Goal: Register for event/course

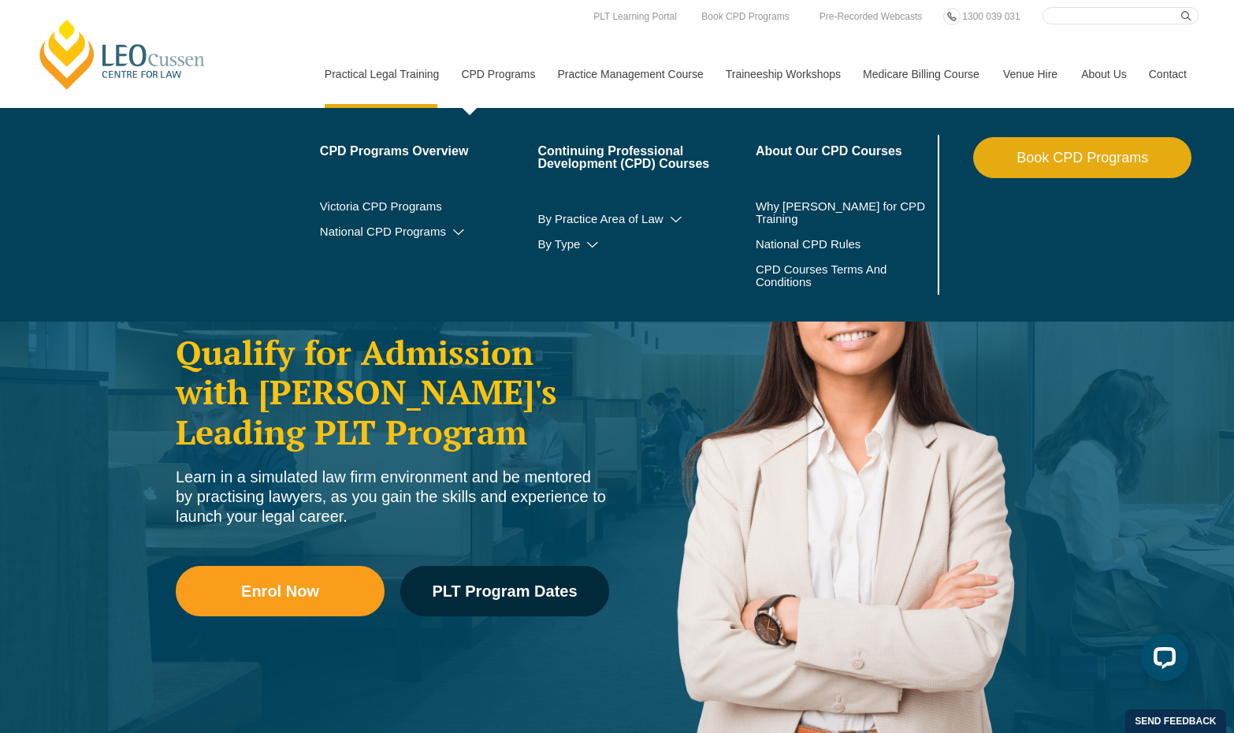
click at [495, 75] on link "CPD Programs" at bounding box center [497, 74] width 96 height 68
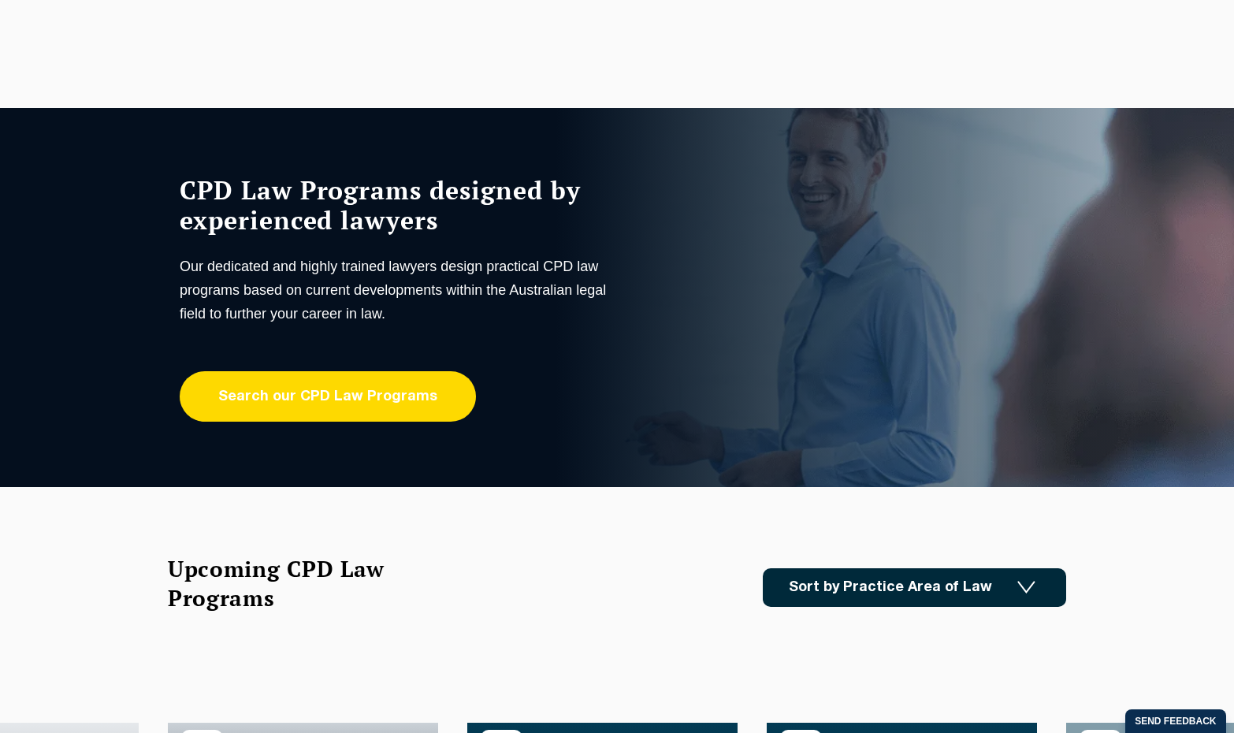
click at [339, 408] on link "Search our CPD Law Programs" at bounding box center [328, 396] width 296 height 50
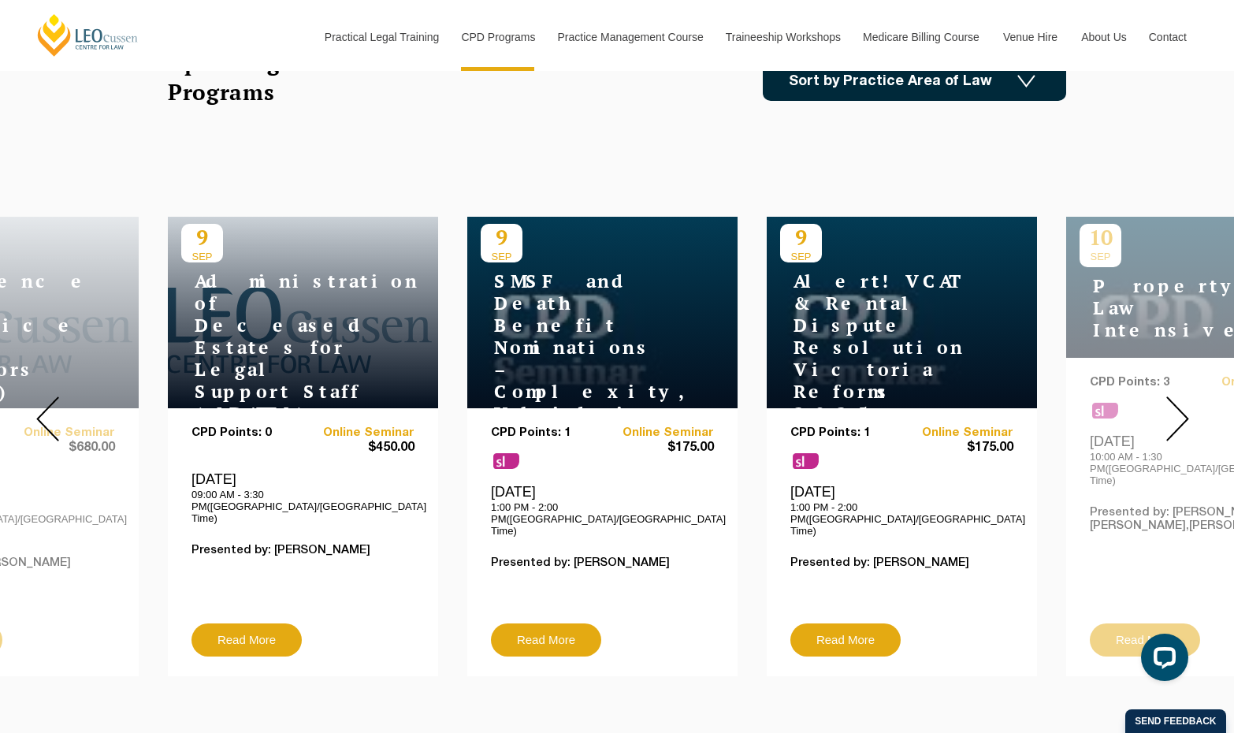
scroll to position [552, 0]
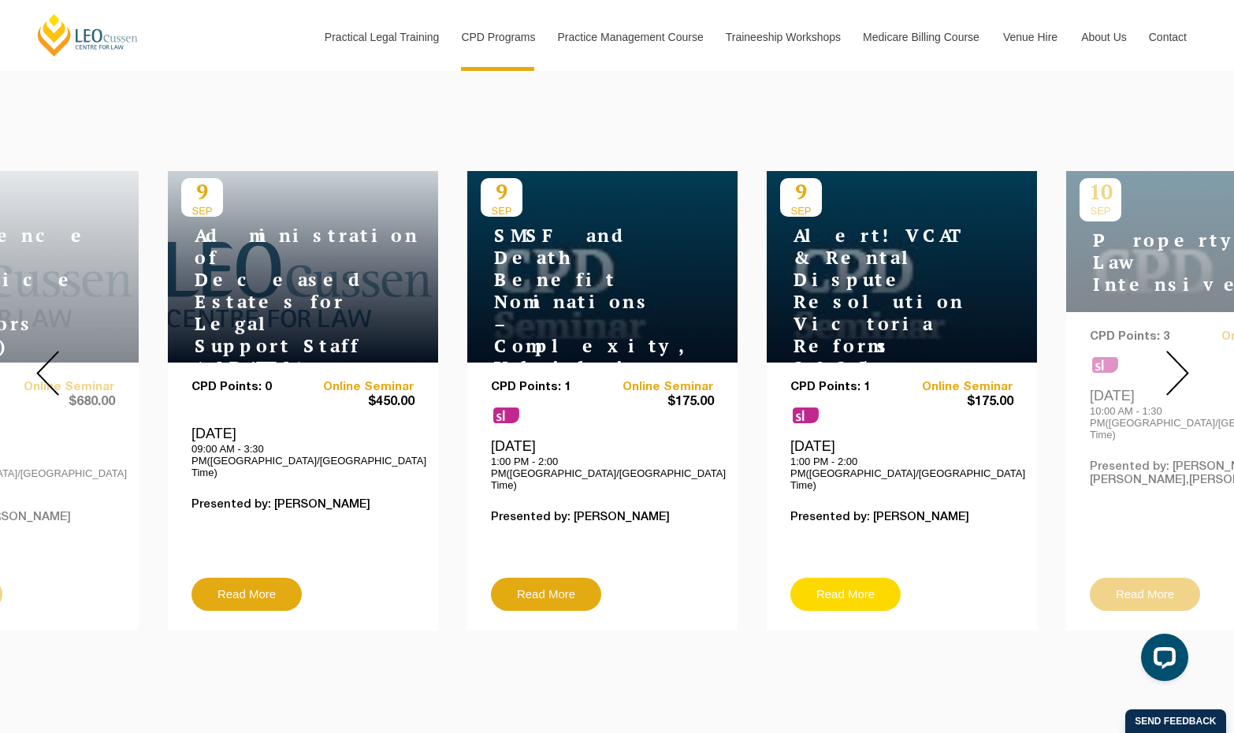
click at [841, 578] on link "Read More" at bounding box center [846, 594] width 110 height 33
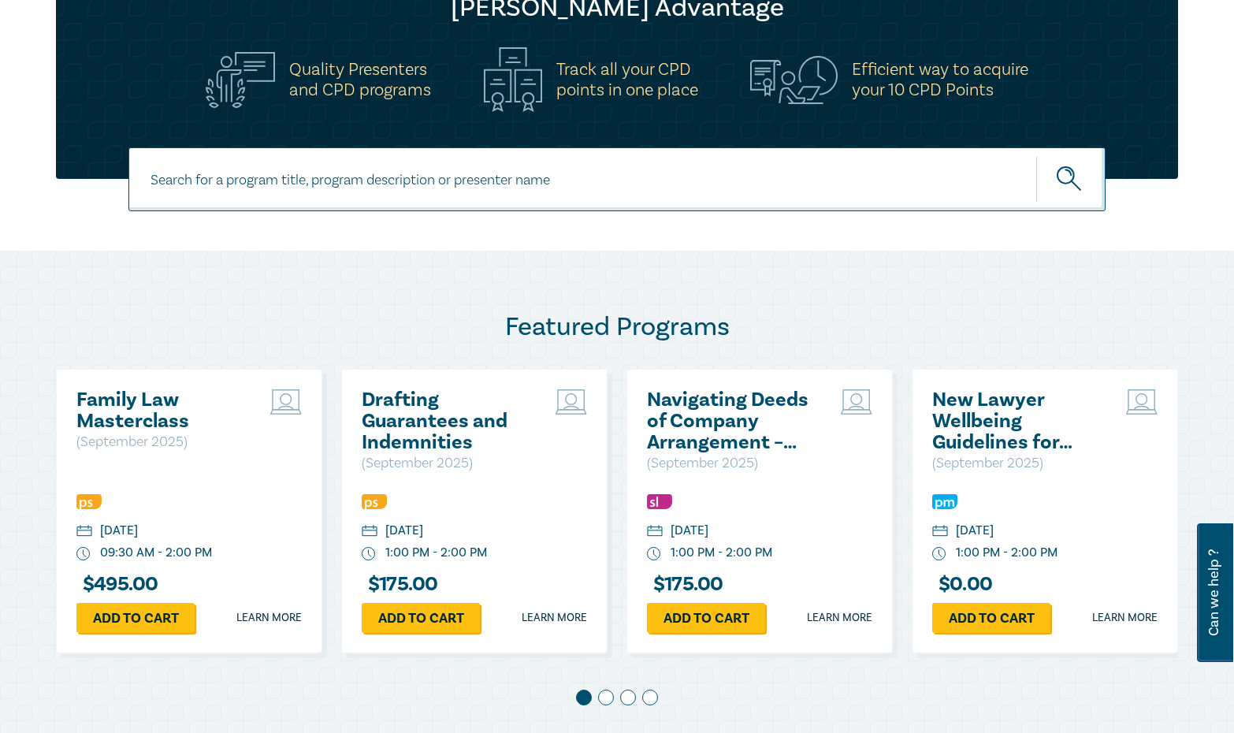
scroll to position [709, 0]
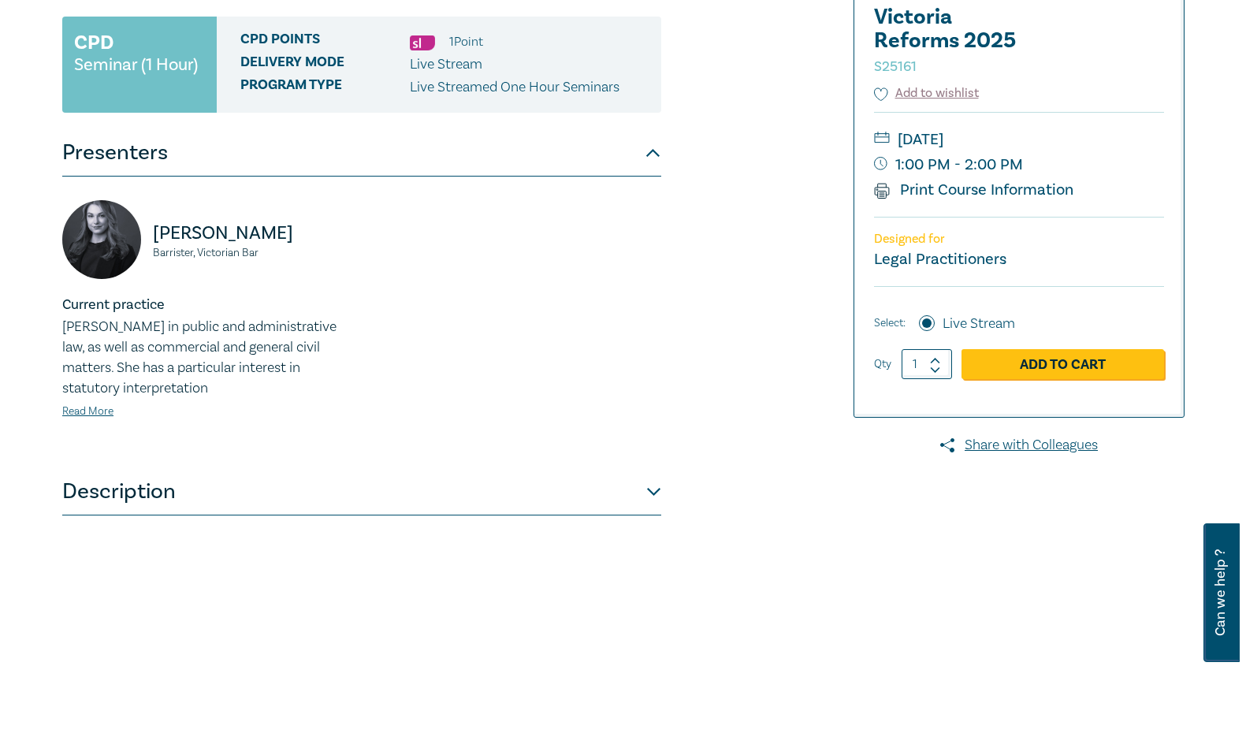
scroll to position [315, 0]
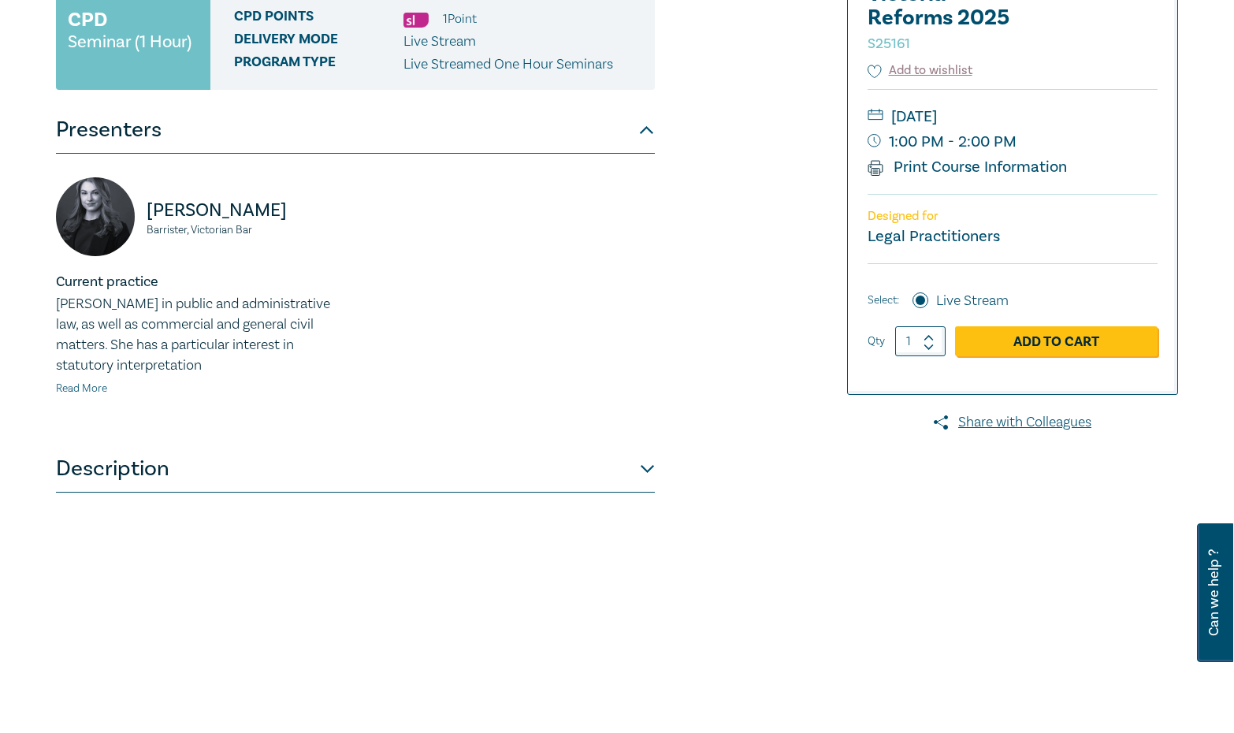
click at [87, 389] on link "Read More" at bounding box center [81, 388] width 51 height 14
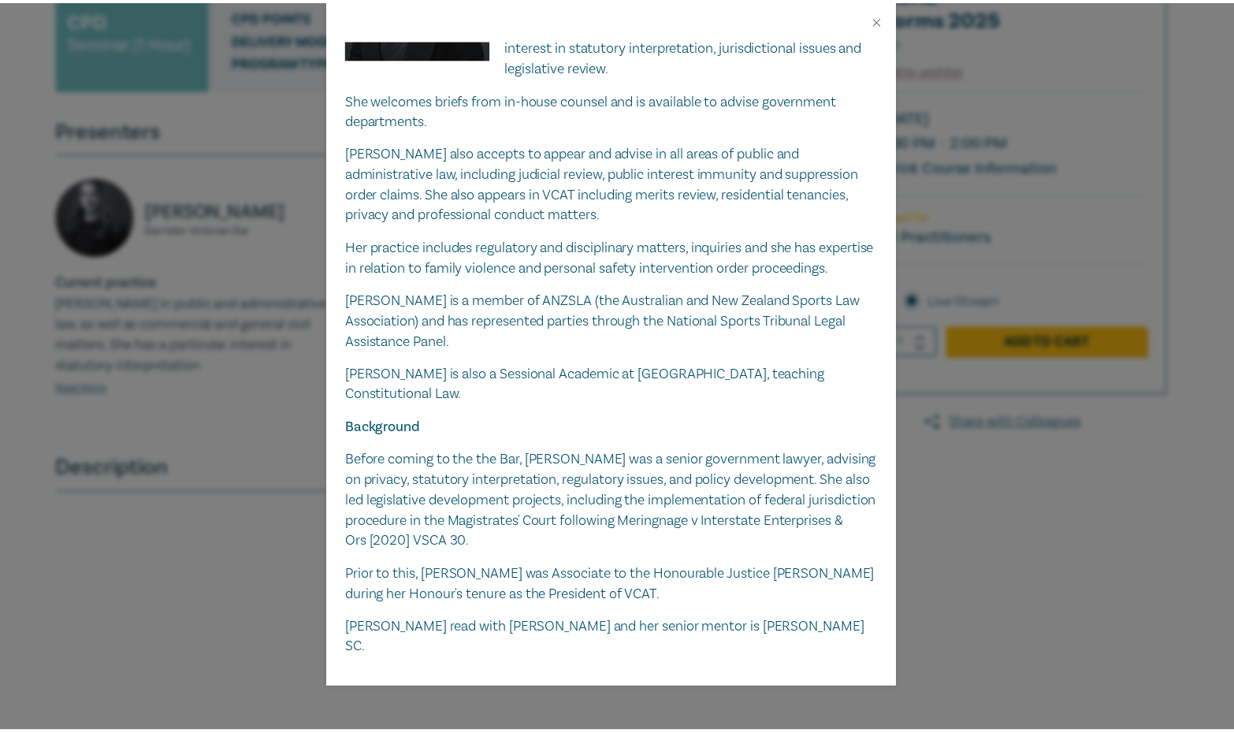
scroll to position [158, 0]
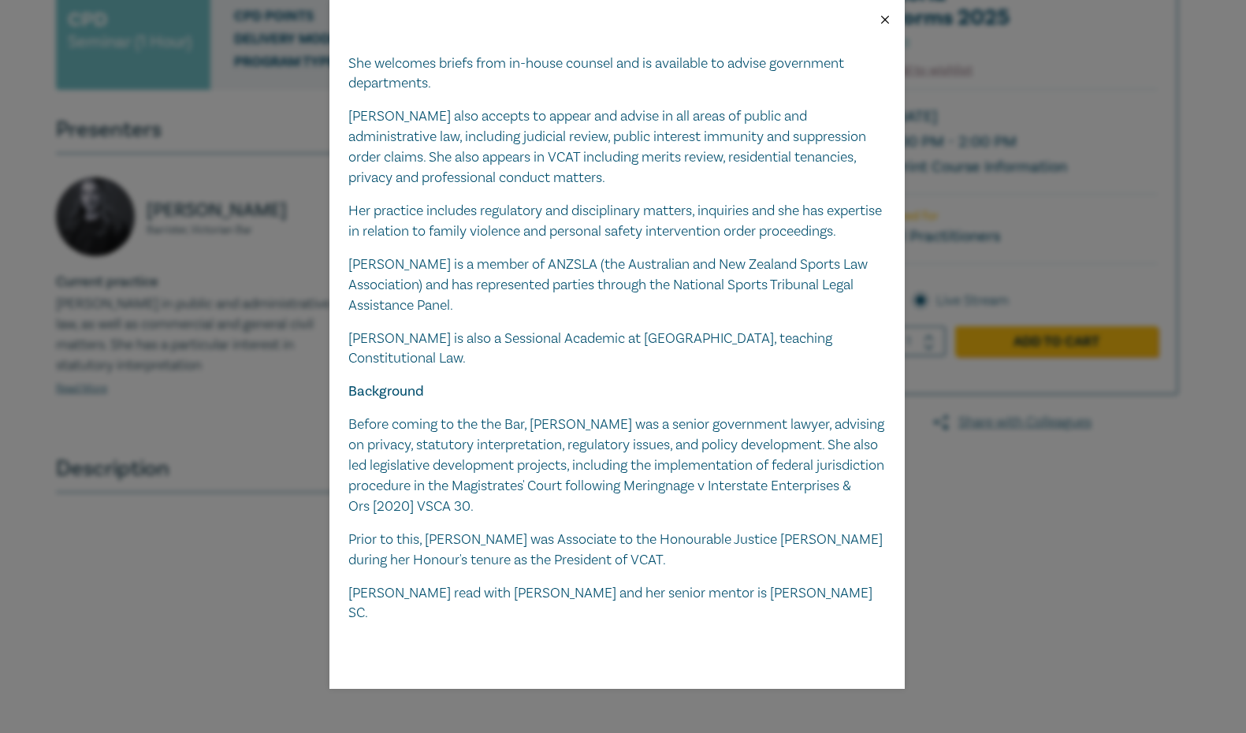
click at [885, 15] on button "Close" at bounding box center [885, 20] width 14 height 14
